Goal: Task Accomplishment & Management: Manage account settings

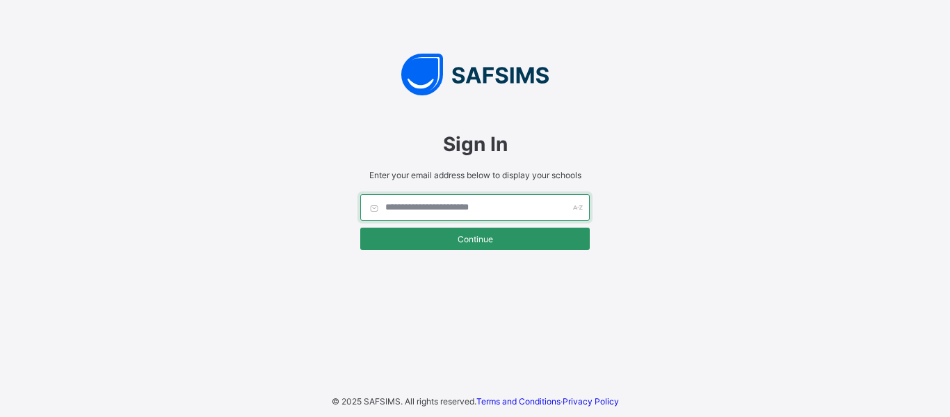
click at [427, 210] on input "text" at bounding box center [475, 207] width 230 height 26
type input "**********"
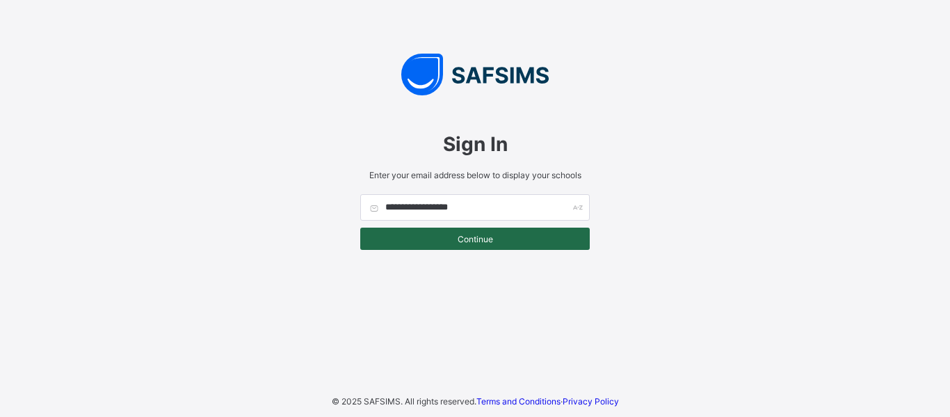
click at [456, 230] on div "Continue" at bounding box center [475, 238] width 230 height 22
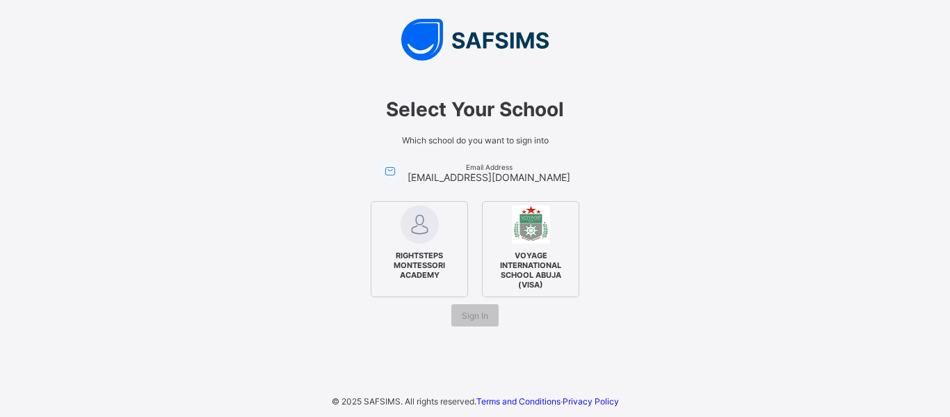
click at [505, 251] on span "VOYAGE INTERNATIONAL SCHOOL ABUJA (VISA)" at bounding box center [530, 270] width 85 height 46
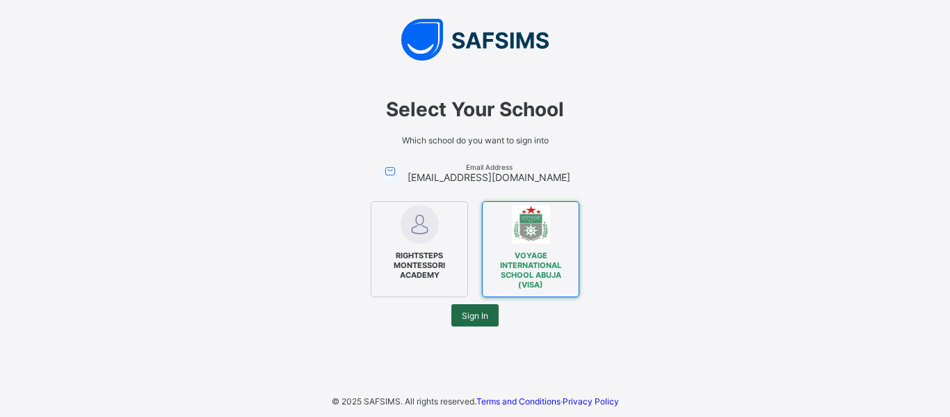
click at [485, 313] on span "Sign In" at bounding box center [475, 315] width 26 height 10
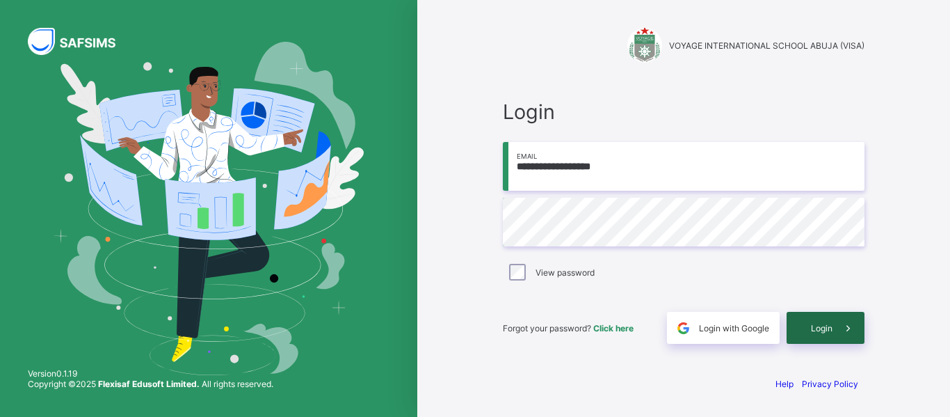
click at [823, 320] on div "Login" at bounding box center [826, 328] width 78 height 32
